Goal: Task Accomplishment & Management: Complete application form

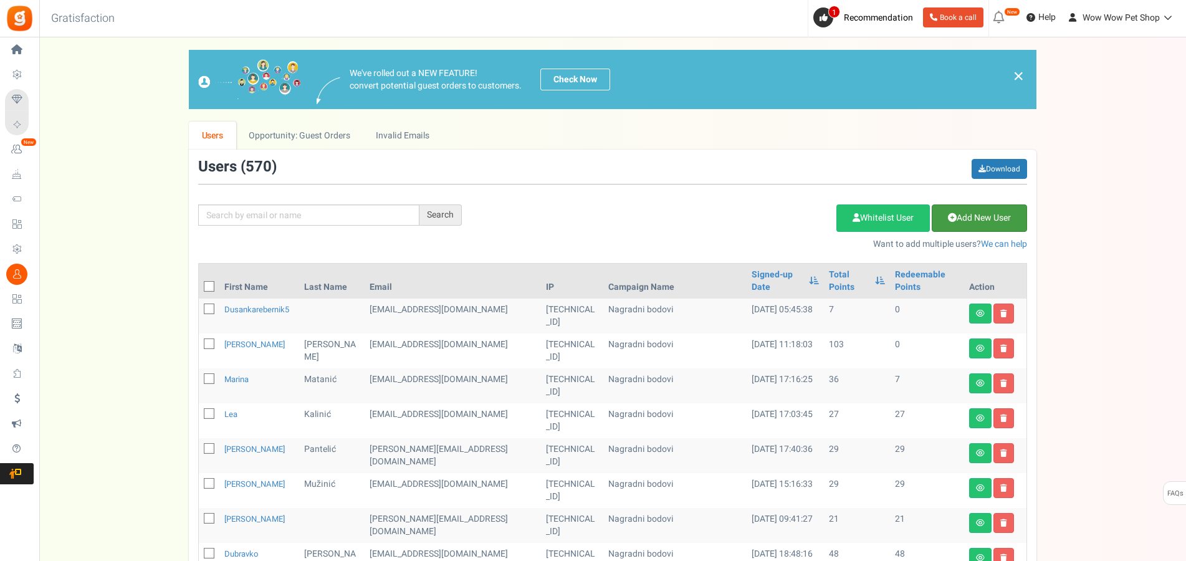
click at [960, 213] on link "Add New User" at bounding box center [979, 217] width 95 height 27
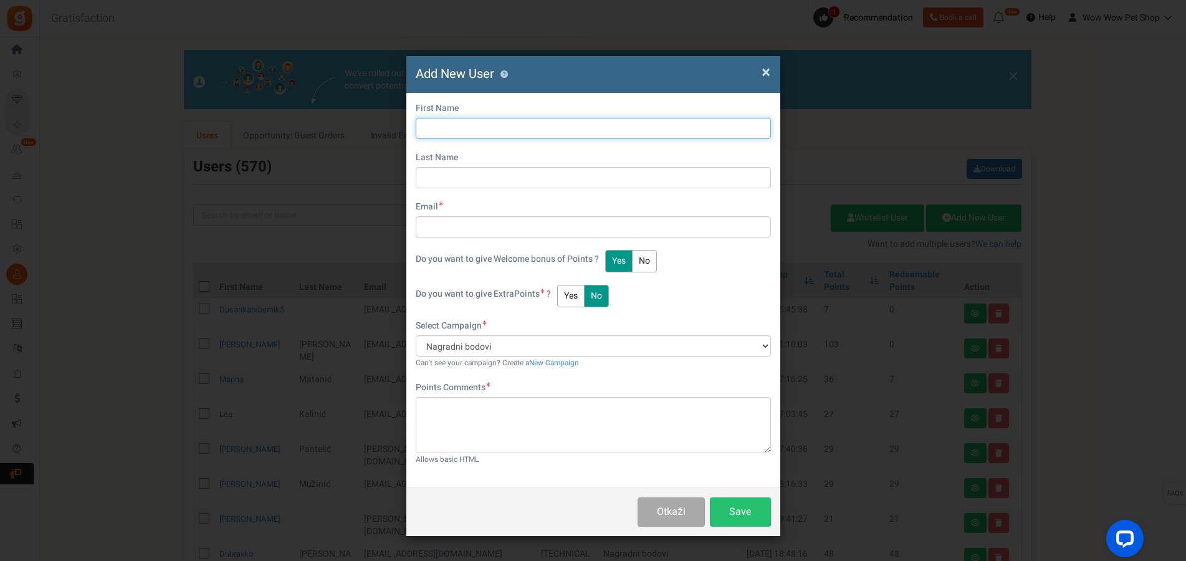
click at [483, 126] on input "text" at bounding box center [593, 128] width 355 height 21
type input "[PERSON_NAME]"
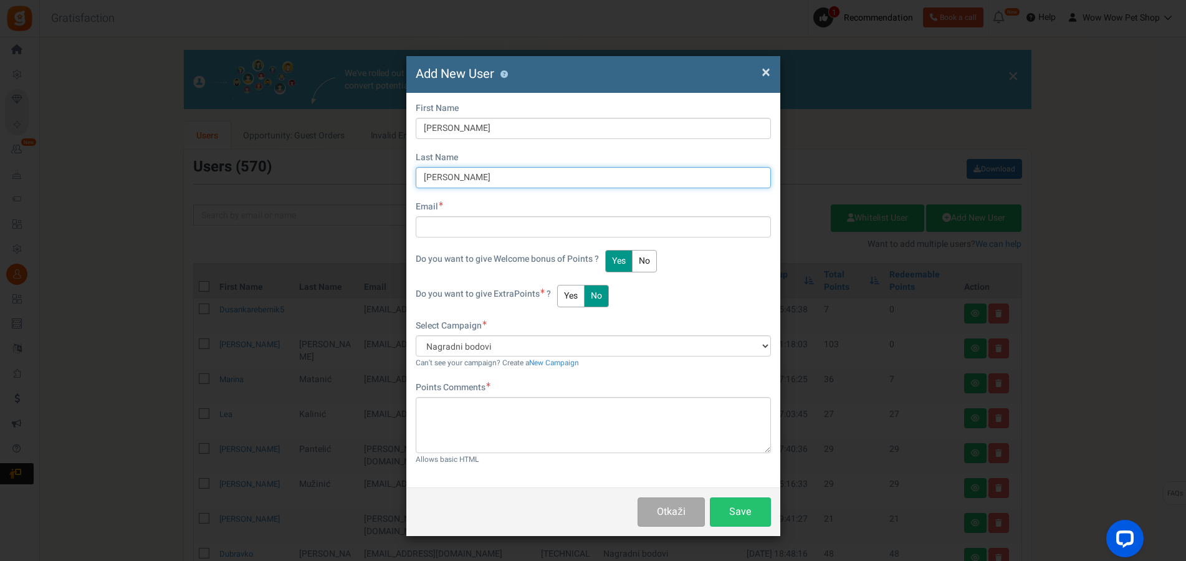
type input "[PERSON_NAME]"
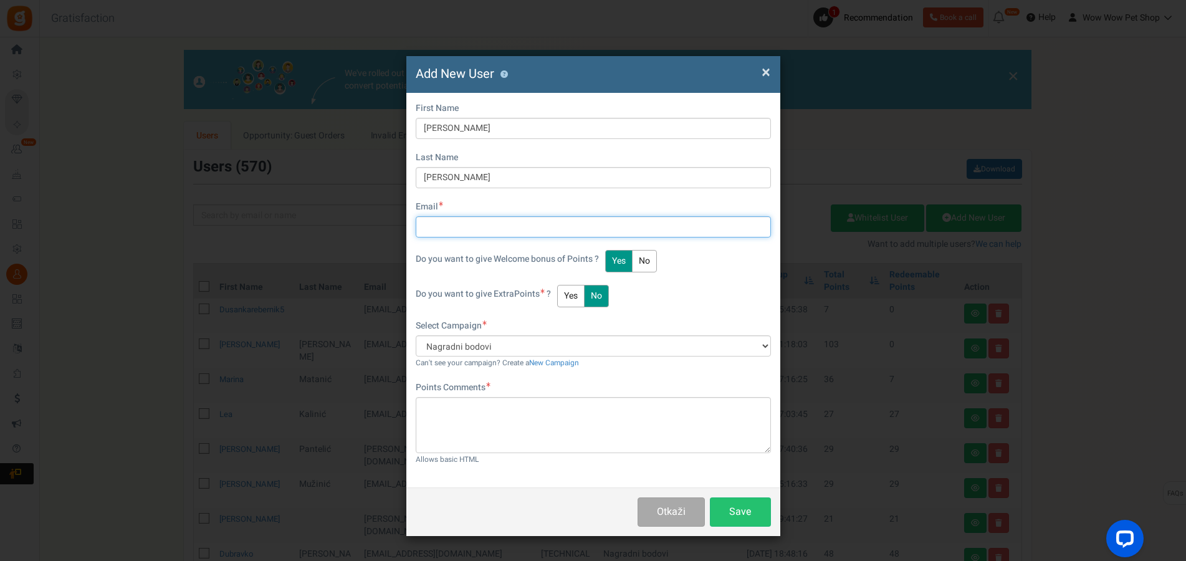
click at [470, 228] on input "text" at bounding box center [593, 226] width 355 height 21
type input "[PERSON_NAME][EMAIL_ADDRESS][DOMAIN_NAME]"
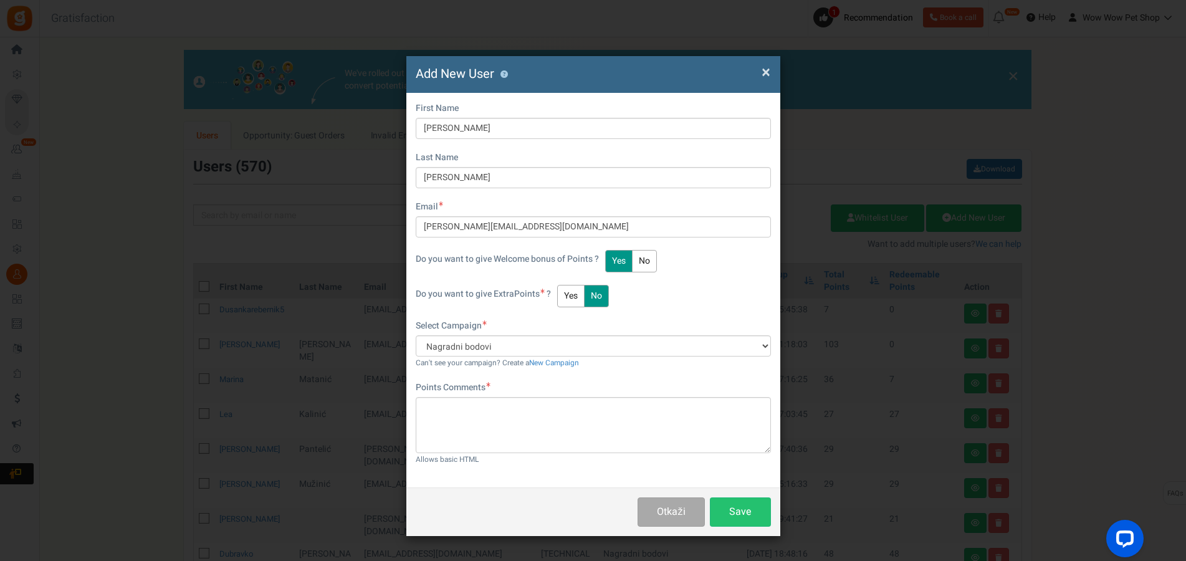
click at [569, 291] on button "Yes" at bounding box center [570, 296] width 27 height 22
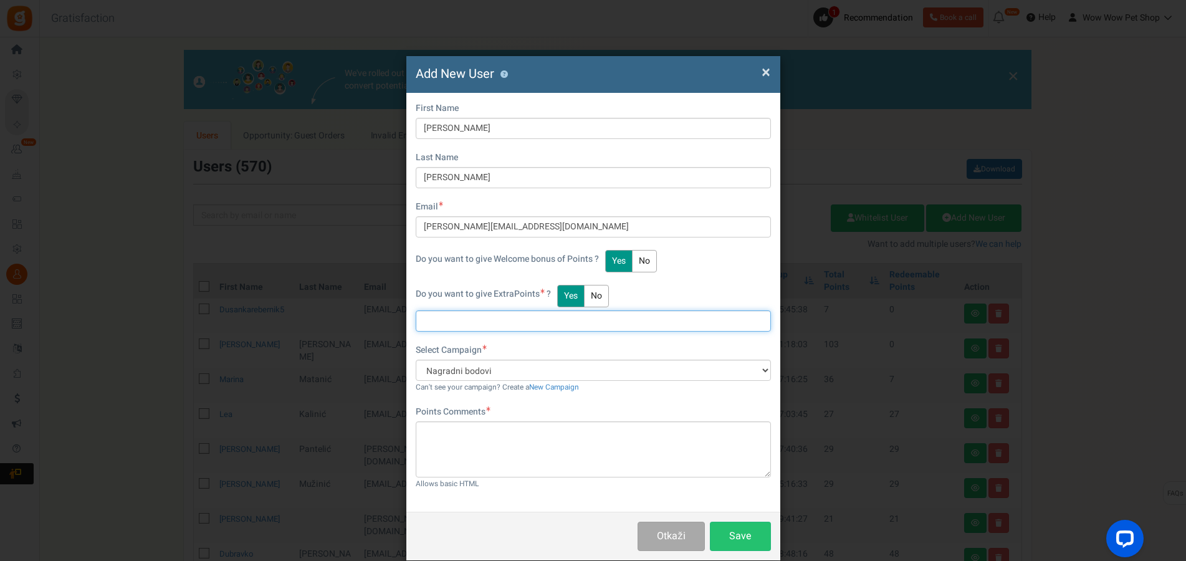
click at [464, 321] on input "text" at bounding box center [593, 320] width 355 height 21
type input "45"
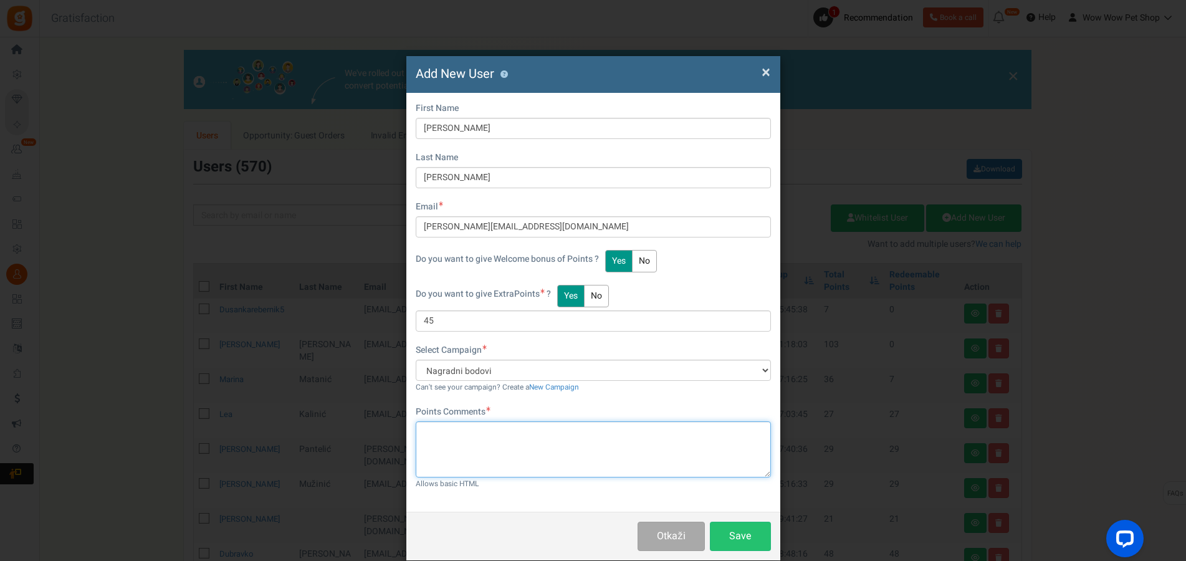
click at [481, 444] on textarea at bounding box center [593, 449] width 355 height 56
type textarea "Račun br. 1386"
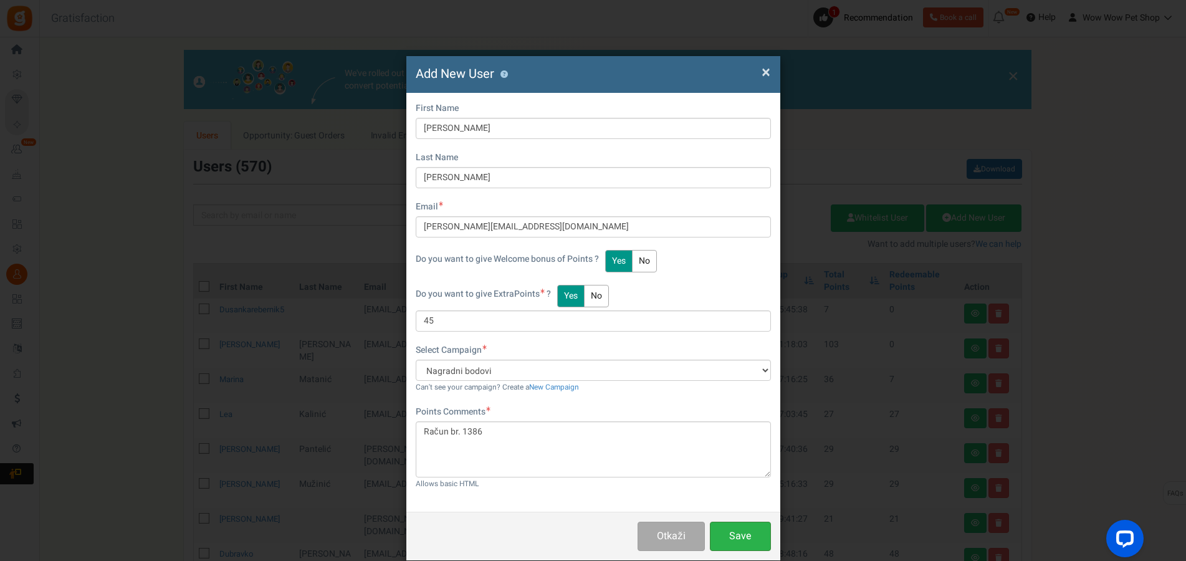
click at [735, 536] on button "Save" at bounding box center [740, 536] width 61 height 29
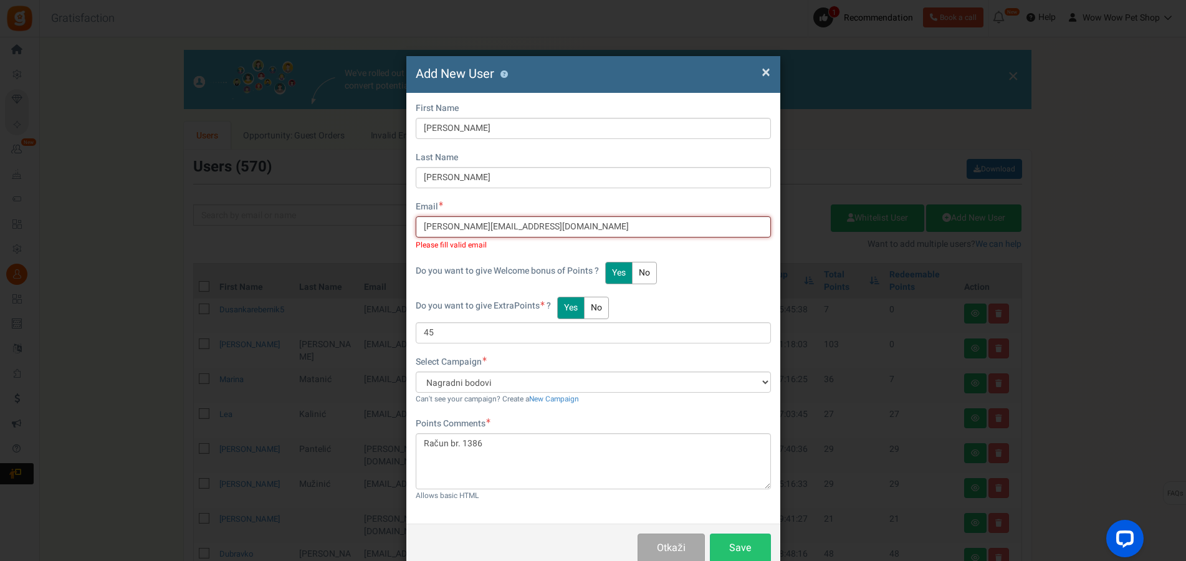
click at [456, 223] on input "[PERSON_NAME][EMAIL_ADDRESS][DOMAIN_NAME]" at bounding box center [593, 226] width 355 height 21
click at [472, 222] on input "[PERSON_NAME][EMAIL_ADDRESS][DOMAIN_NAME]" at bounding box center [593, 226] width 355 height 21
type input "[PERSON_NAME][EMAIL_ADDRESS][DOMAIN_NAME]"
click at [735, 543] on button "Save" at bounding box center [740, 547] width 61 height 29
